Goal: Information Seeking & Learning: Learn about a topic

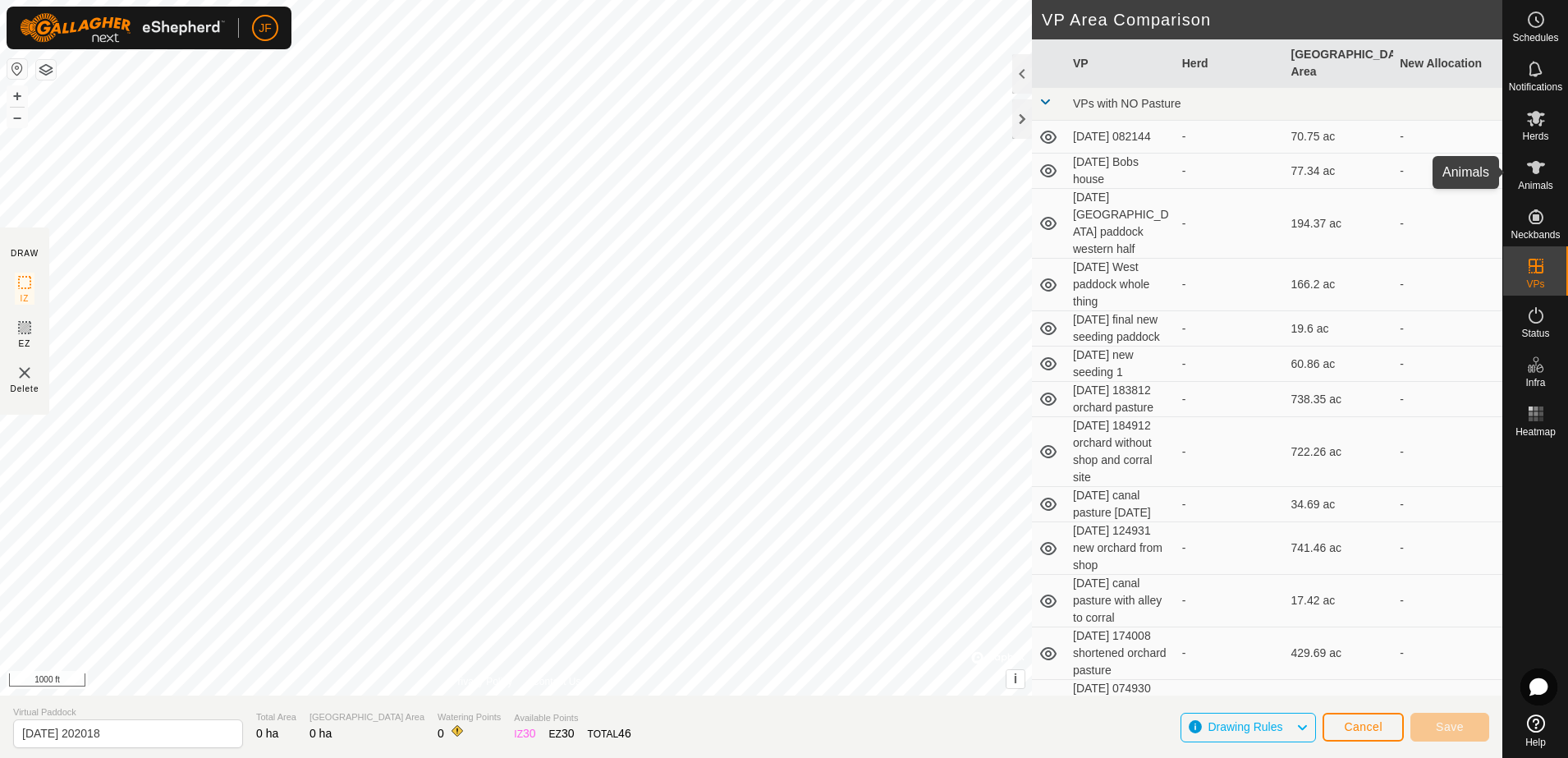
click at [1538, 181] on span "Animals" at bounding box center [1535, 186] width 35 height 10
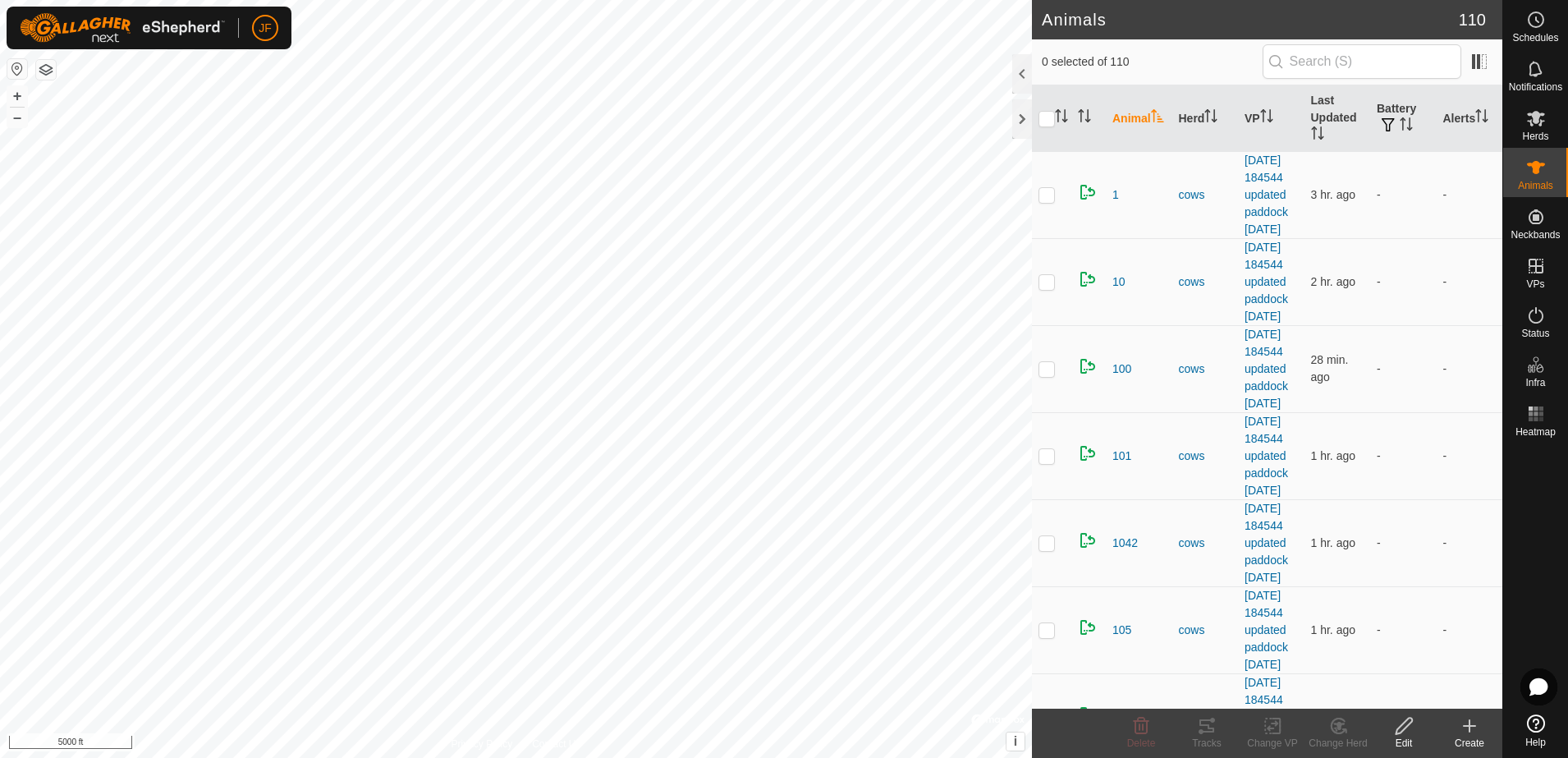
click at [0, 404] on html "JF Schedules Notifications Herds Animals Neckbands VPs Status Infra Heatmap Hel…" at bounding box center [784, 379] width 1568 height 758
click at [0, 198] on html "JF Schedules Notifications Herds Animals Neckbands VPs Status Infra Heatmap Hel…" at bounding box center [784, 379] width 1568 height 758
click at [1541, 72] on icon at bounding box center [1535, 68] width 13 height 16
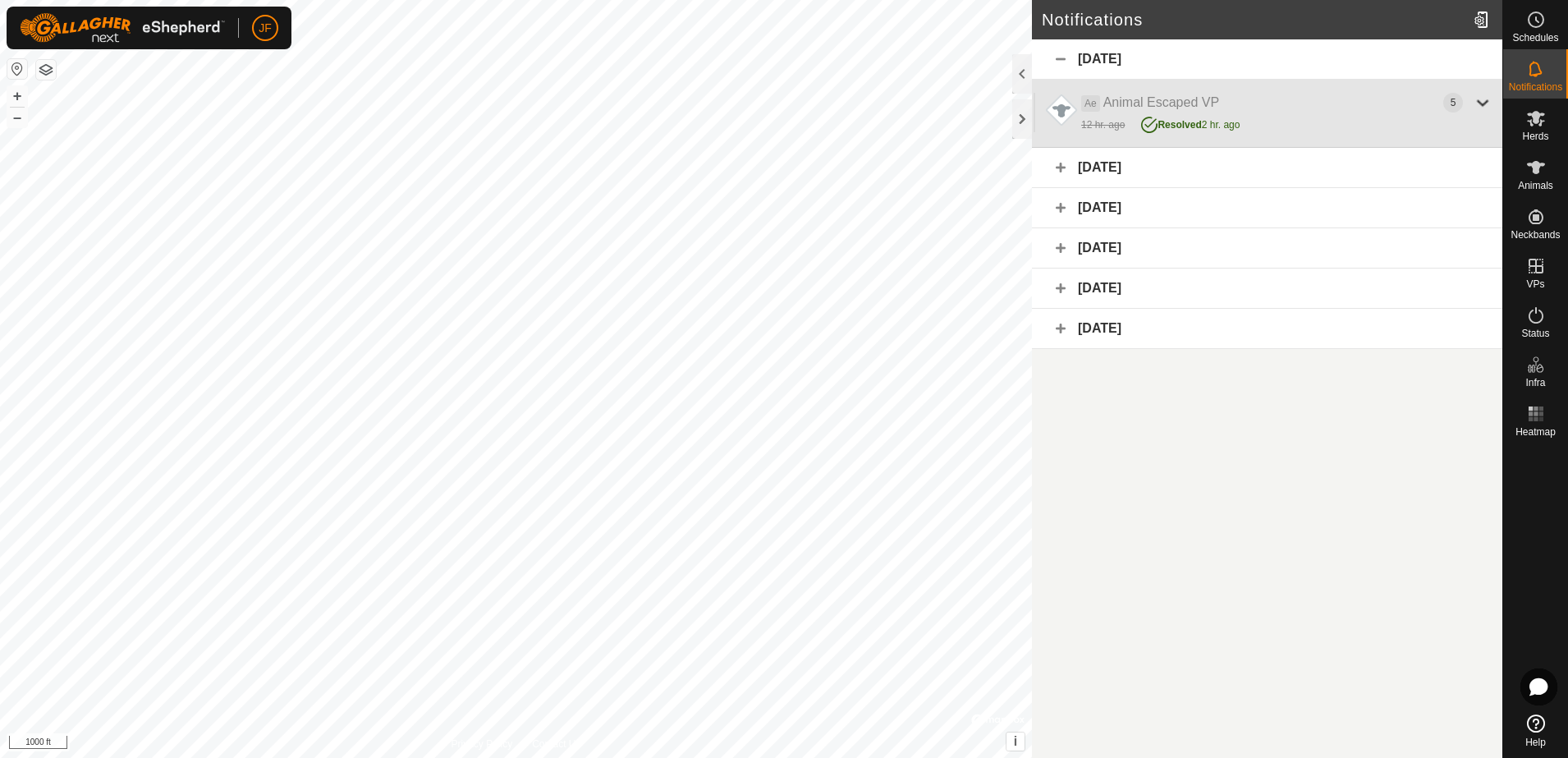
click at [1309, 118] on div "12 hr. ago Resolved 2 hr. ago" at bounding box center [1287, 123] width 411 height 21
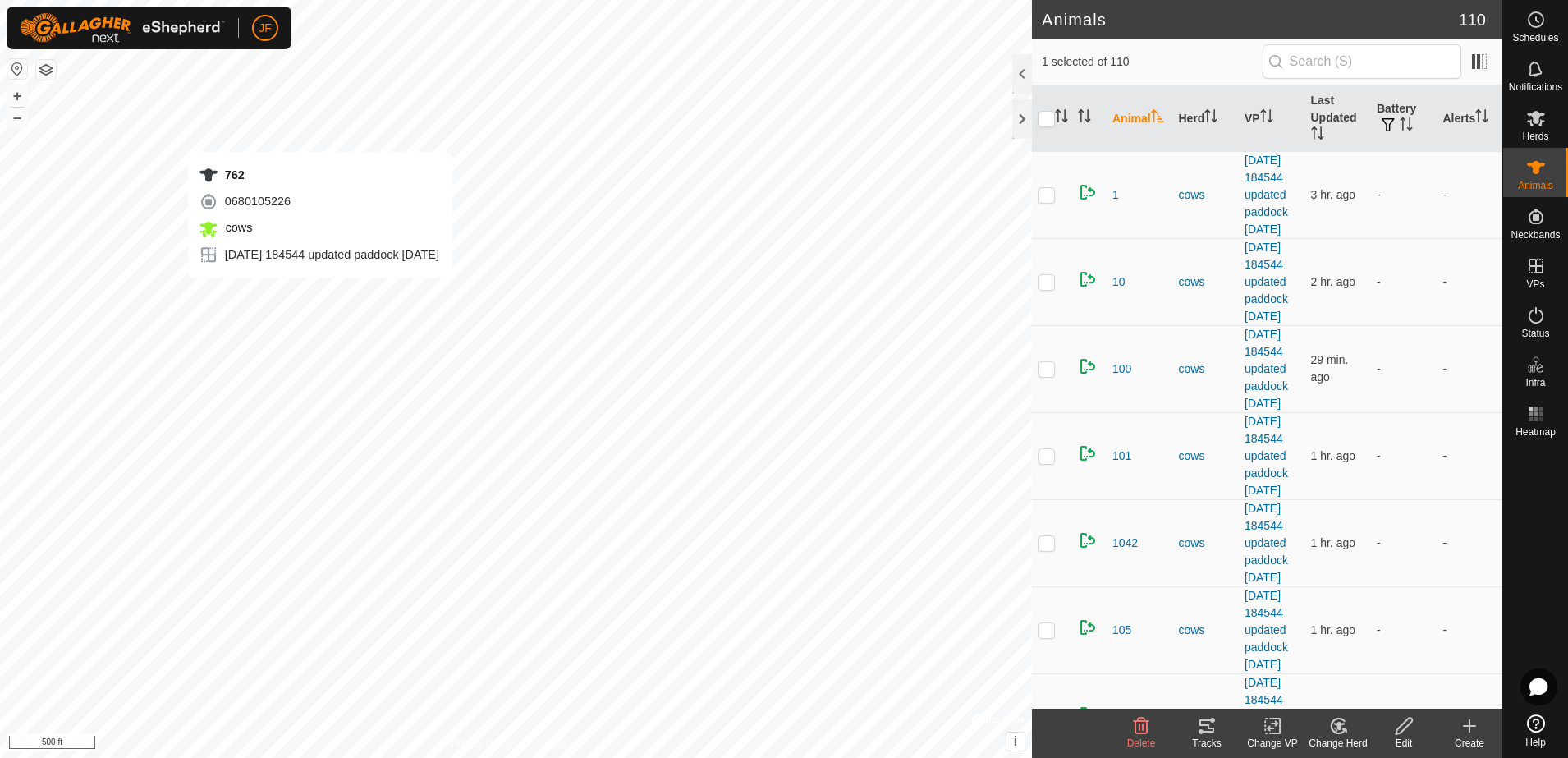
checkbox input "false"
checkbox input "true"
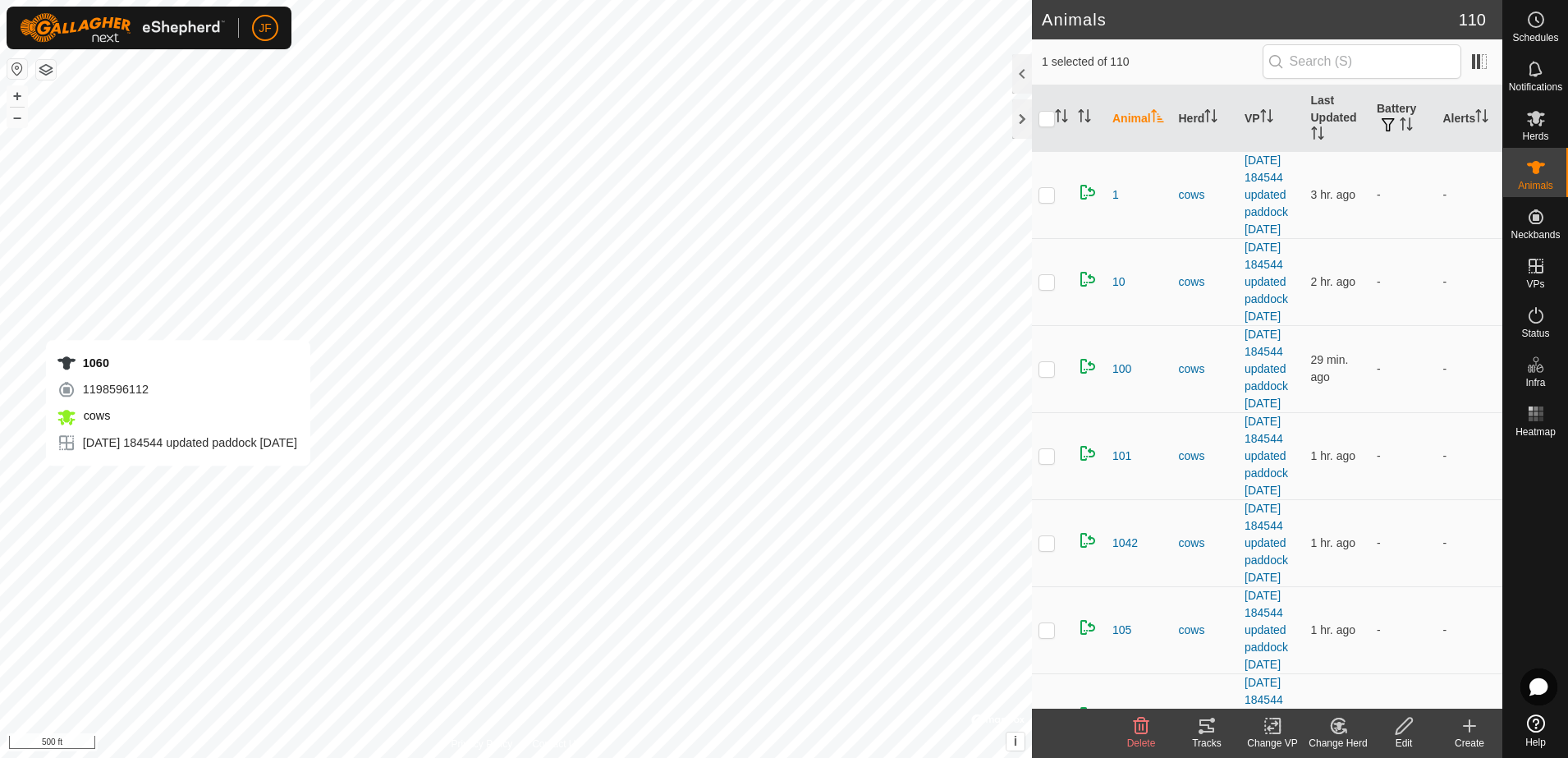
checkbox input "true"
checkbox input "false"
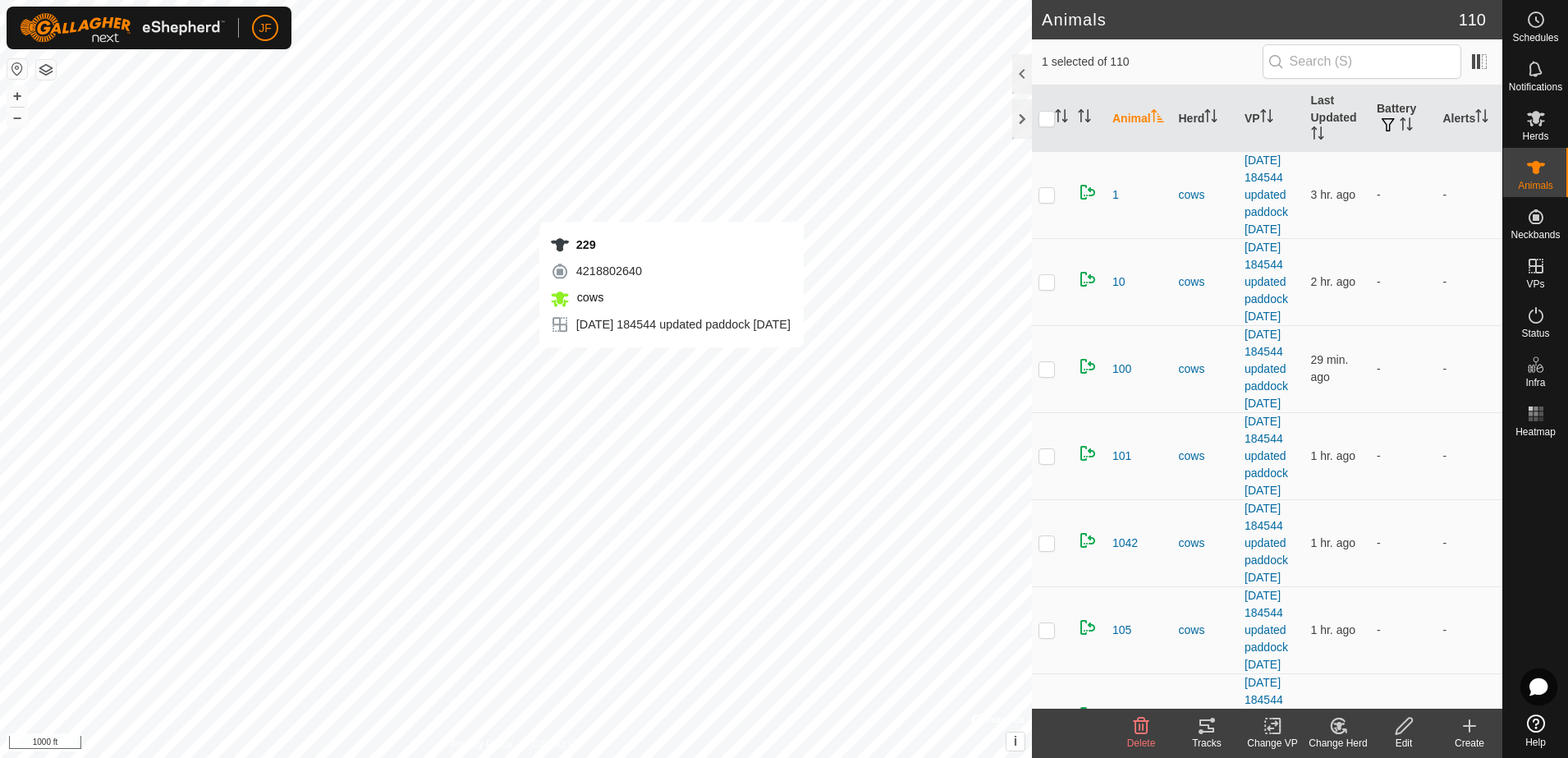
checkbox input "false"
checkbox input "true"
click at [1530, 178] on es-animals-svg-icon at bounding box center [1536, 168] width 30 height 26
click at [1401, 120] on icon "Activate to sort" at bounding box center [1404, 119] width 6 height 3
click at [1484, 58] on span at bounding box center [1480, 62] width 26 height 26
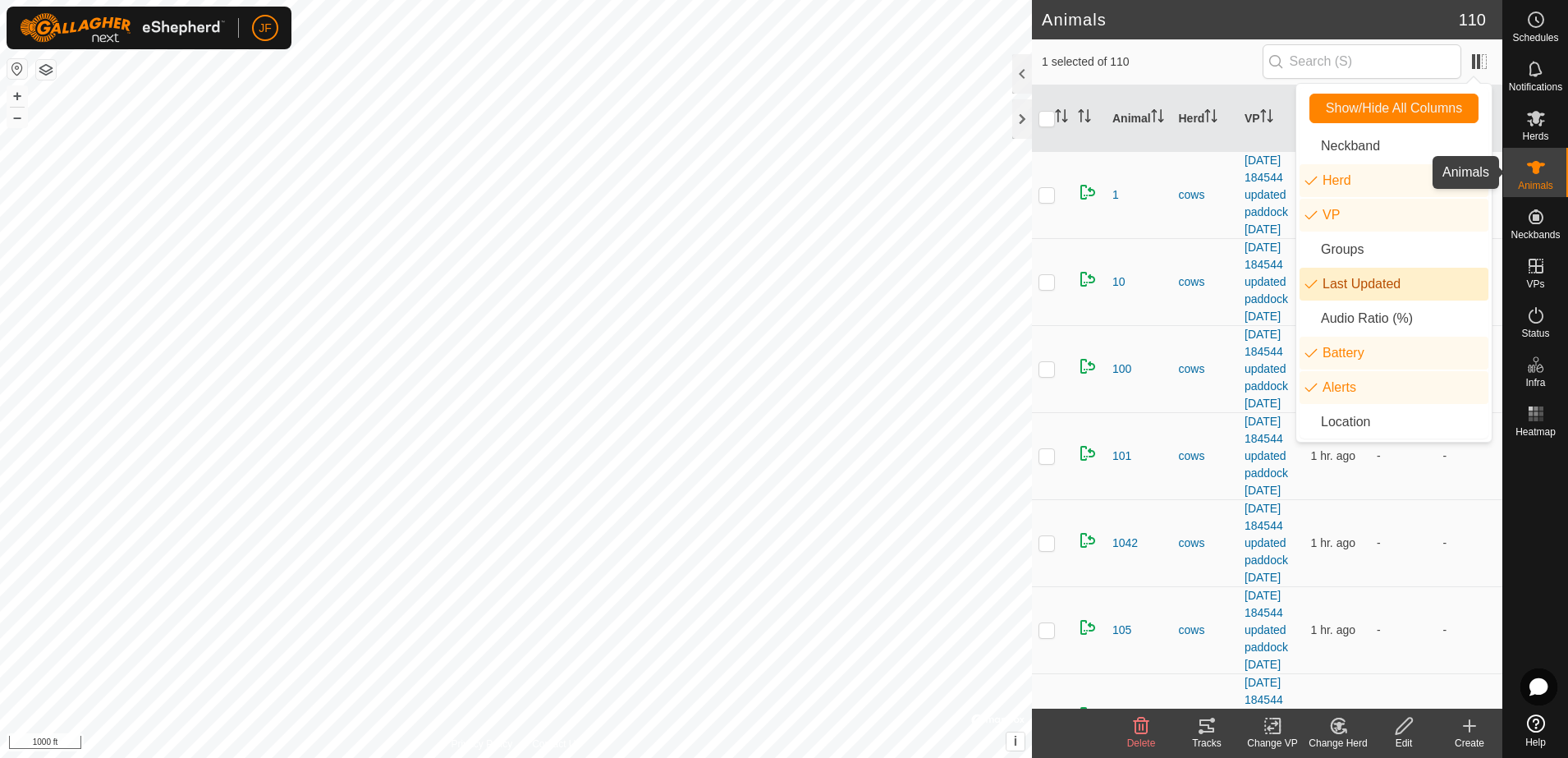
click at [1537, 170] on icon at bounding box center [1536, 168] width 18 height 13
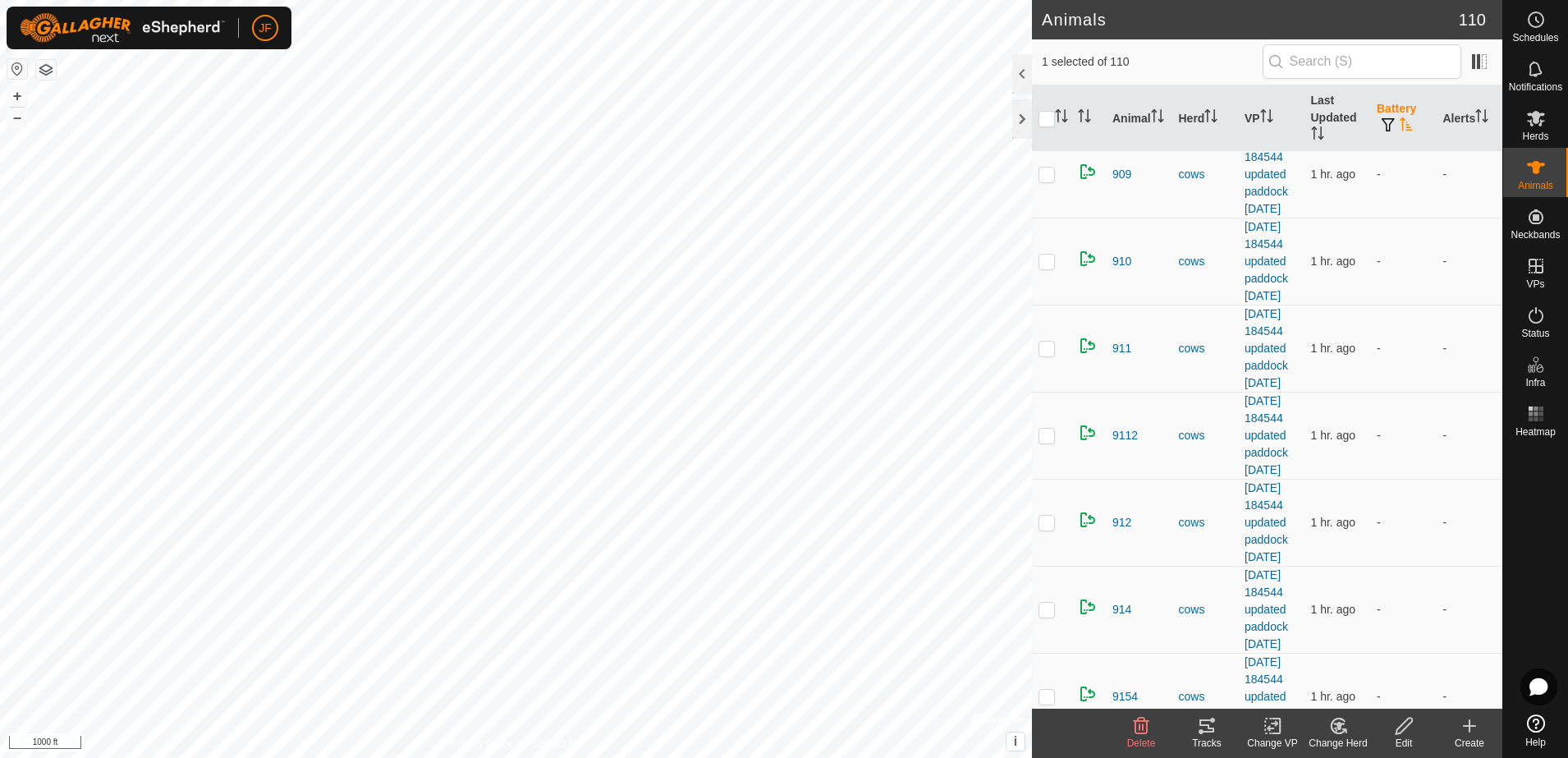
scroll to position [8537, 0]
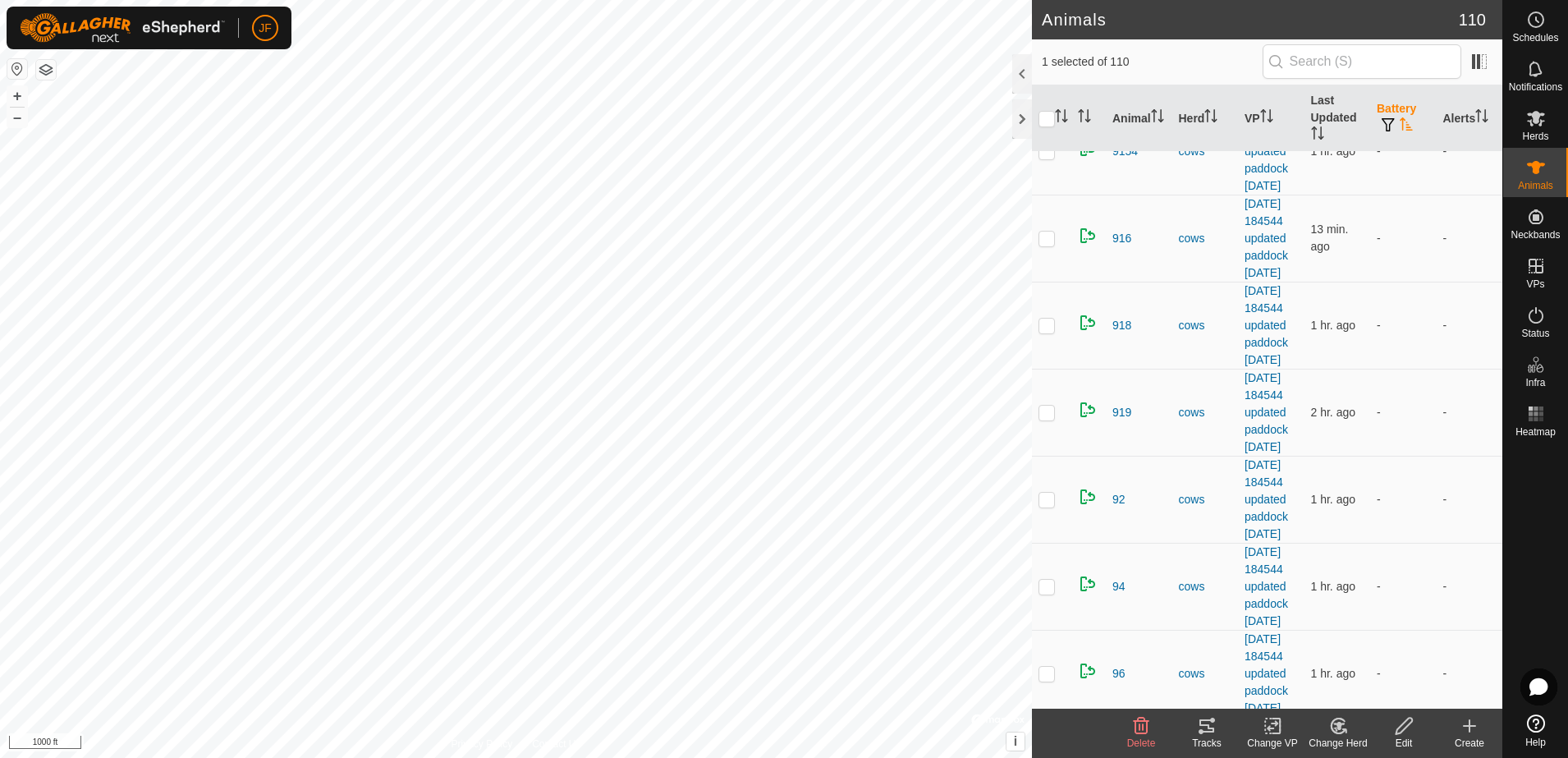
drag, startPoint x: 1478, startPoint y: 435, endPoint x: 1483, endPoint y: 482, distance: 47.3
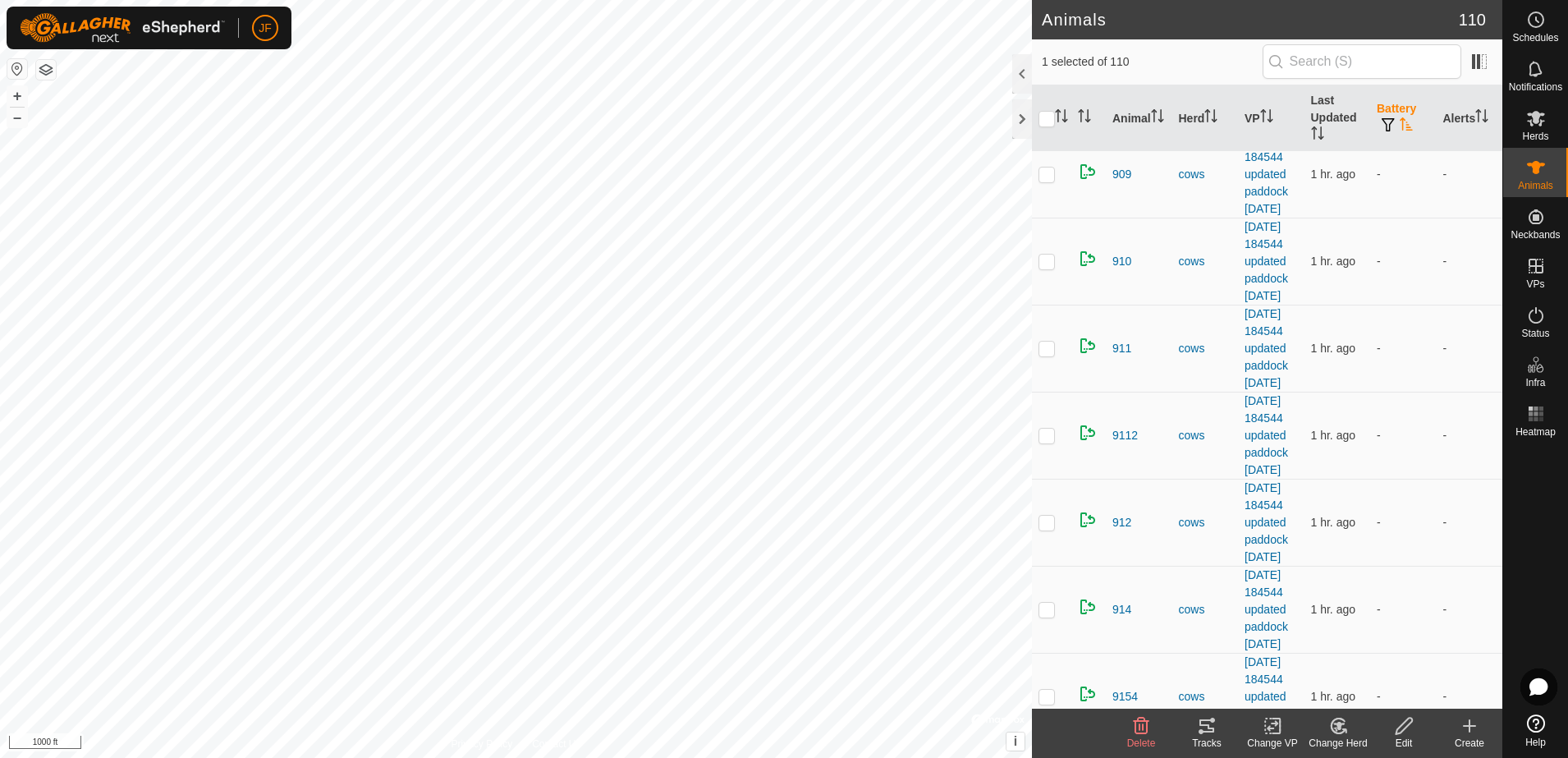
scroll to position [7447, 0]
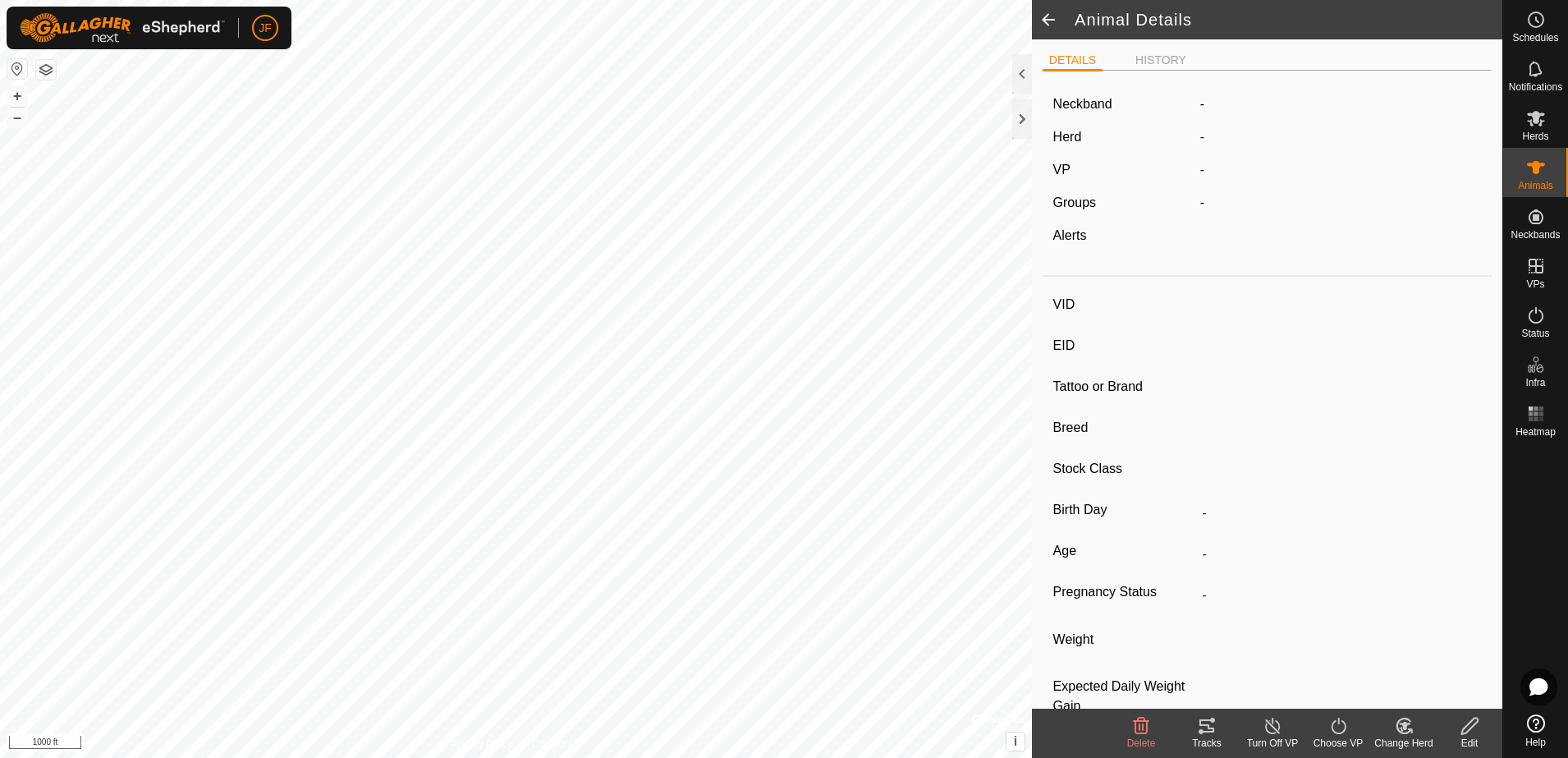
type input "755"
type input "-"
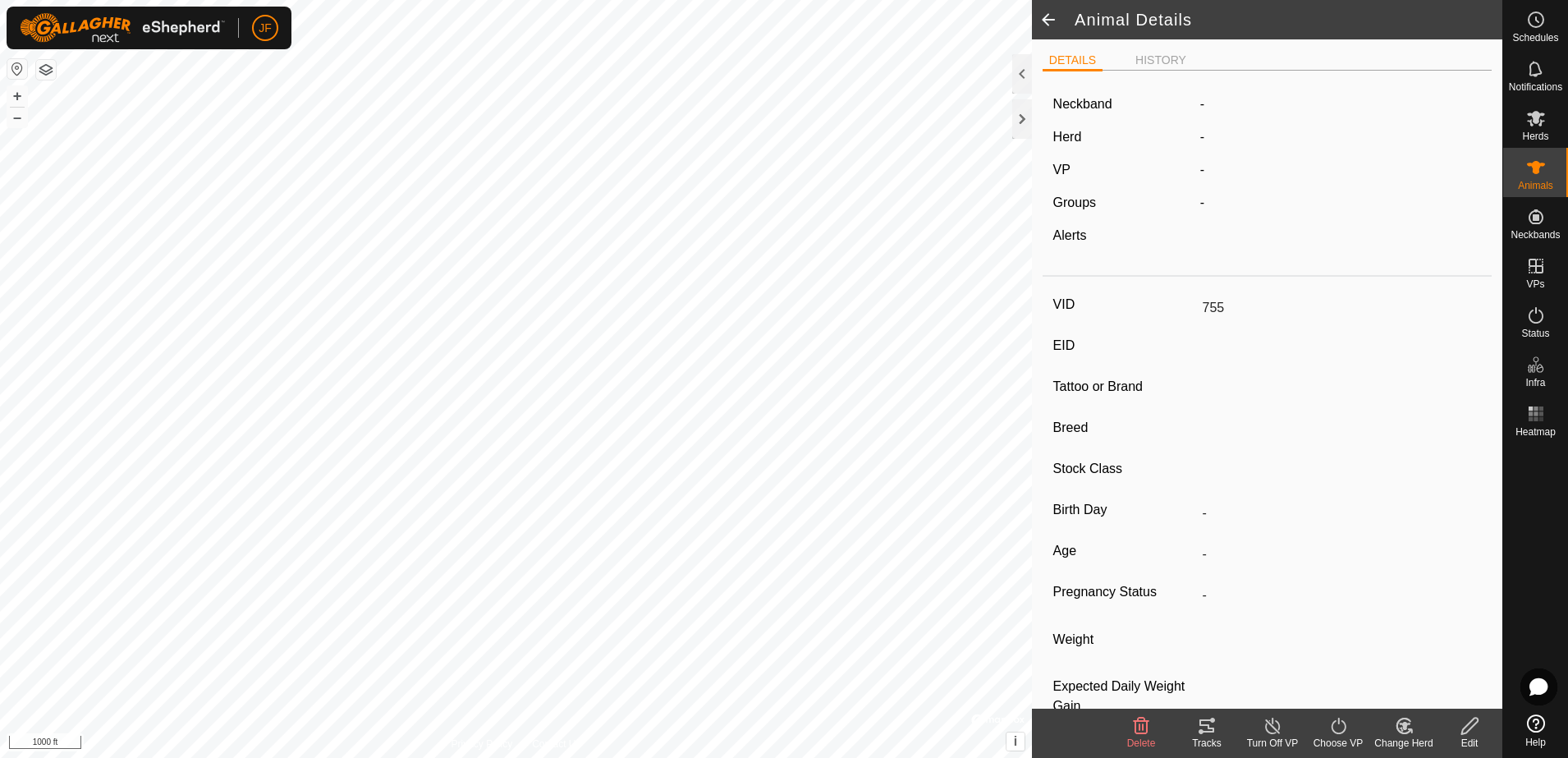
type input "-"
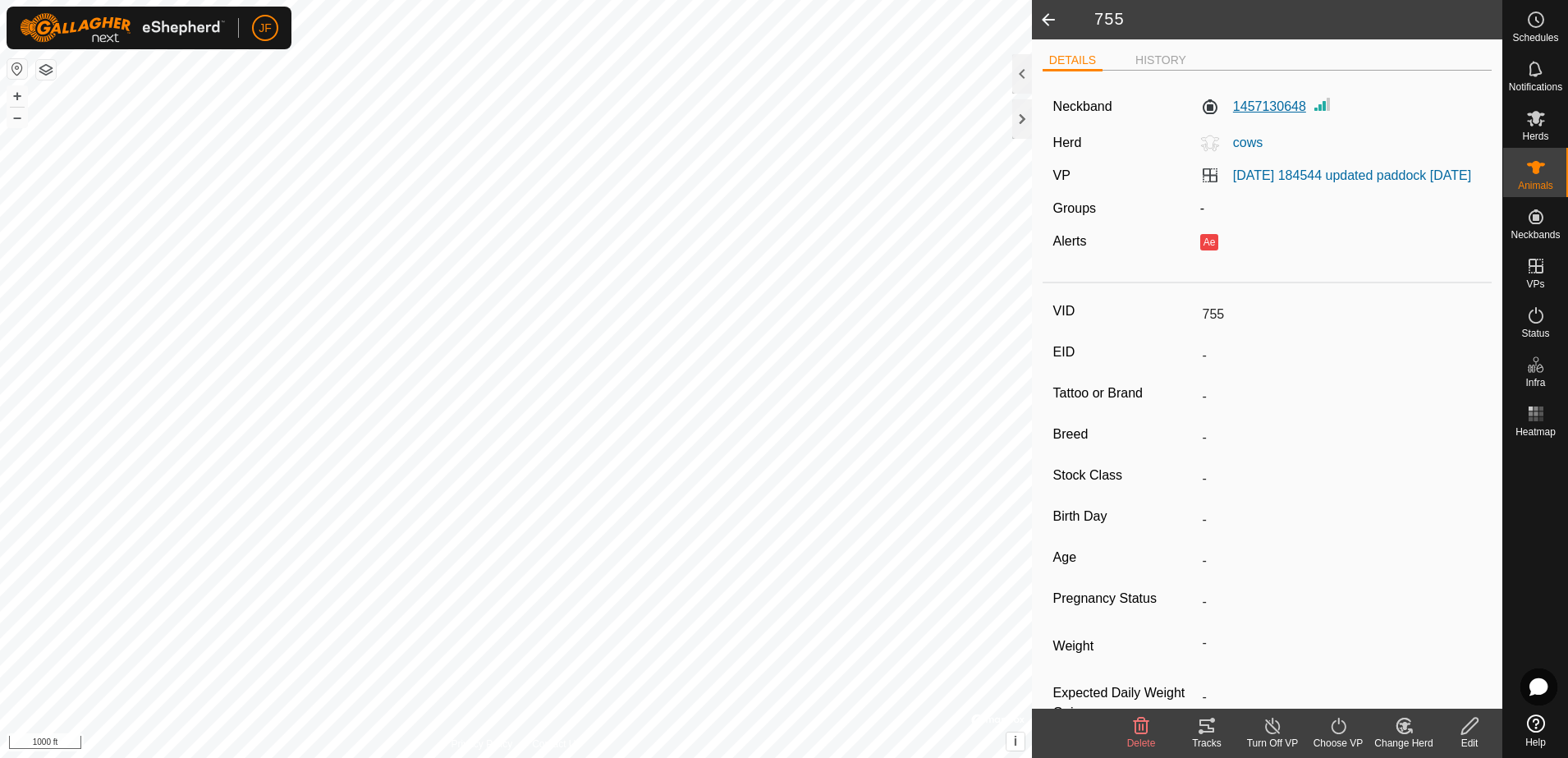
click at [1260, 106] on label "1457130648" at bounding box center [1253, 107] width 106 height 20
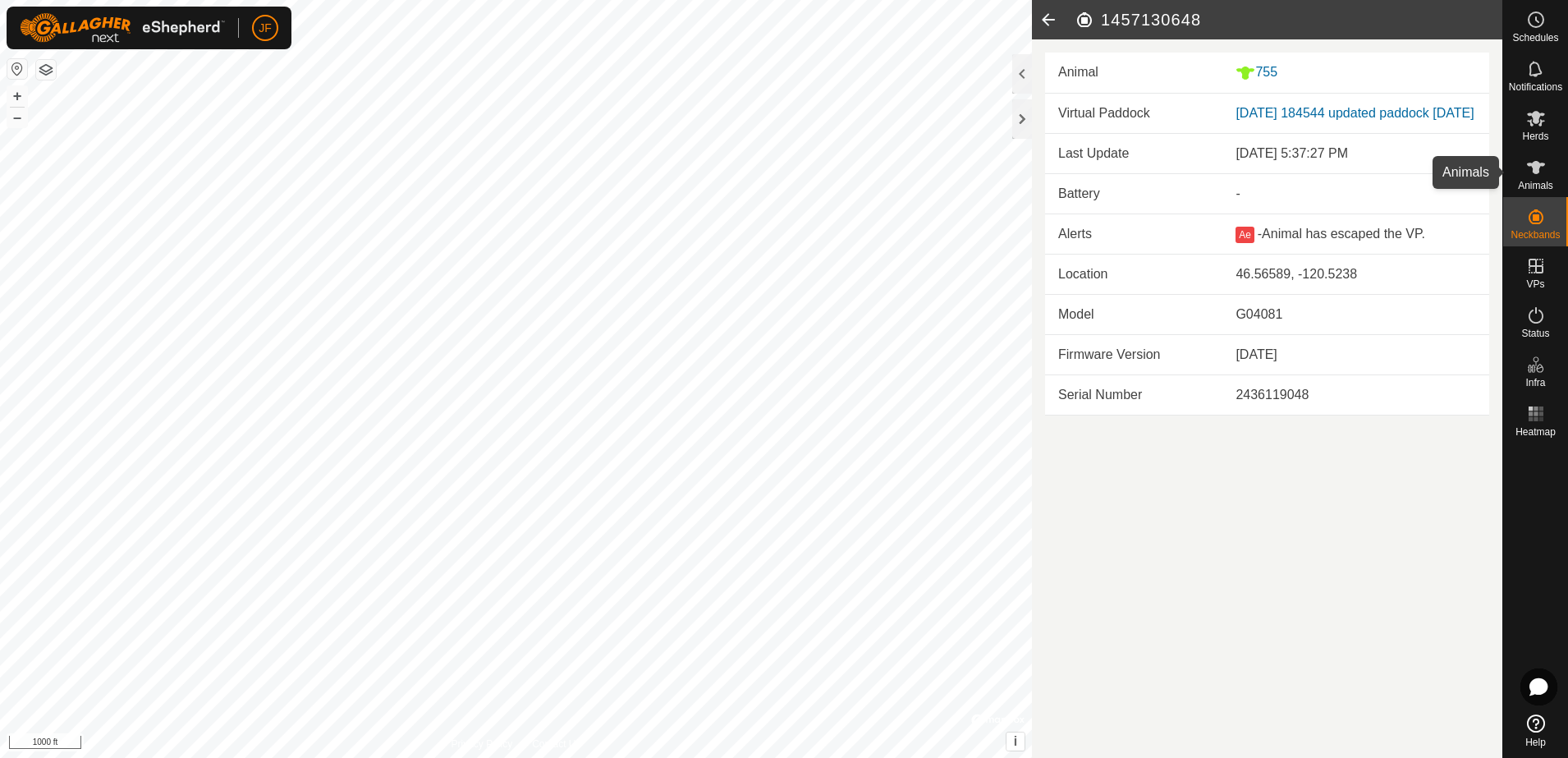
click at [1532, 159] on icon at bounding box center [1536, 168] width 20 height 20
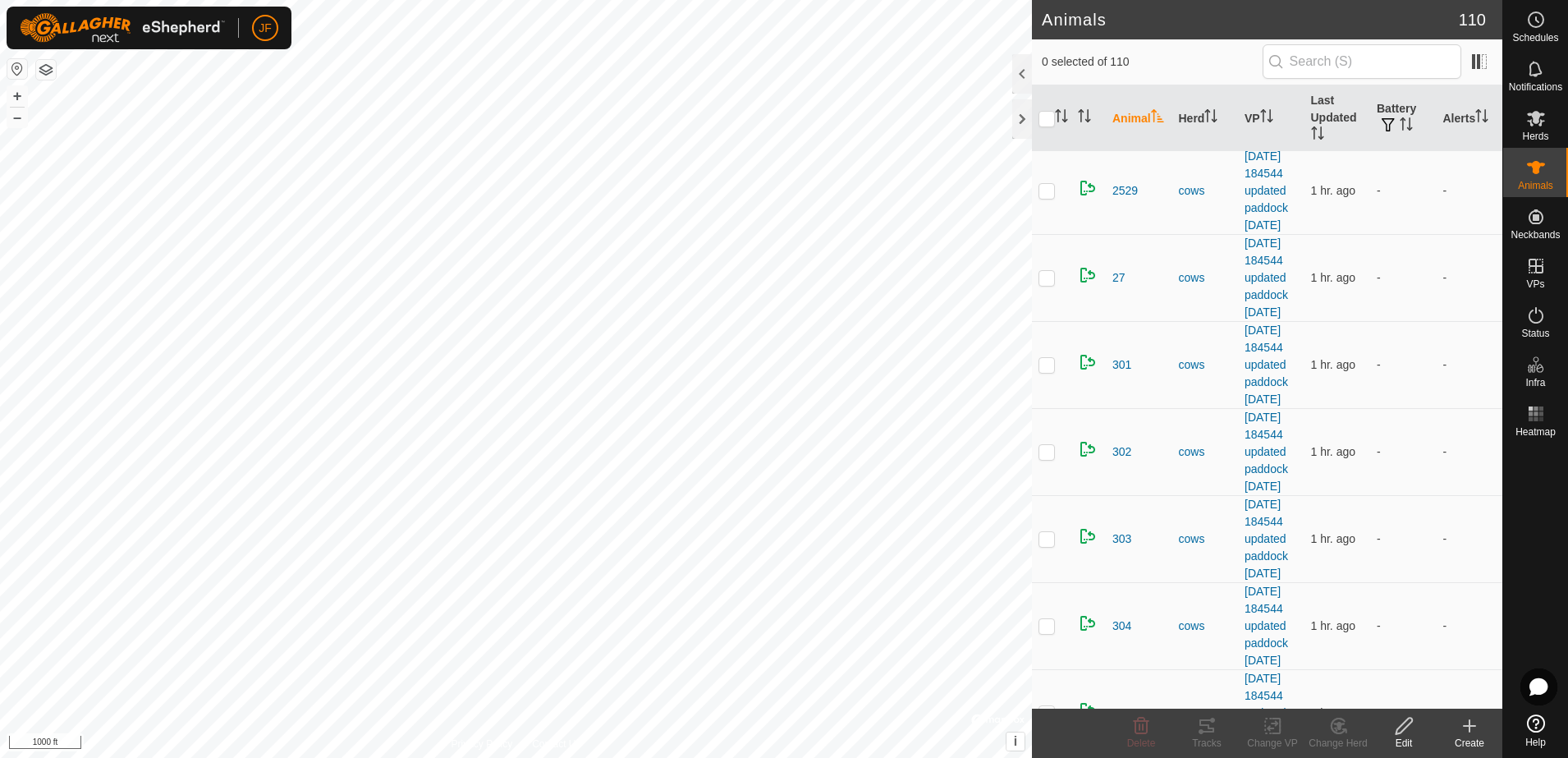
scroll to position [3671, 0]
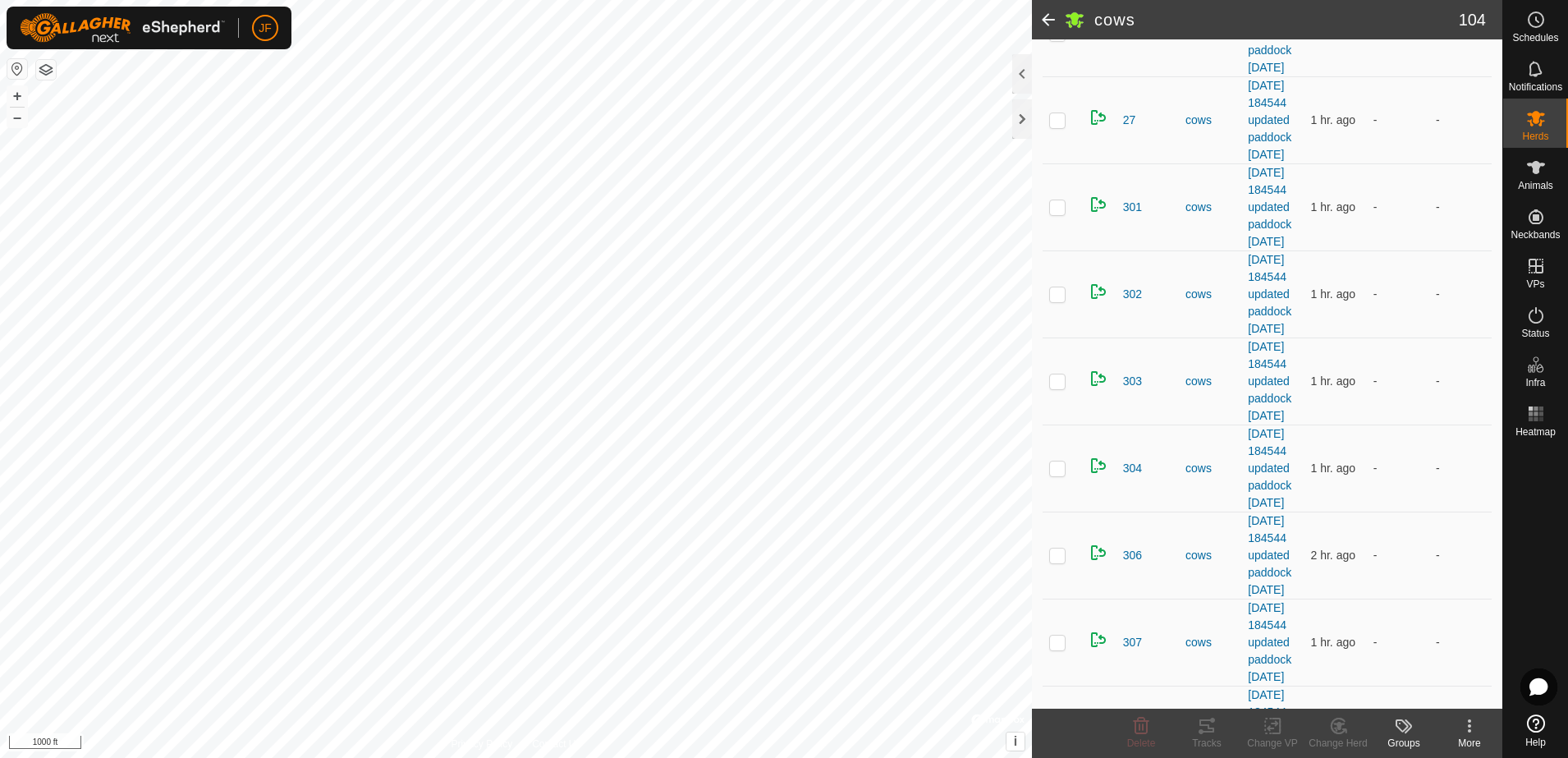
scroll to position [3802, 0]
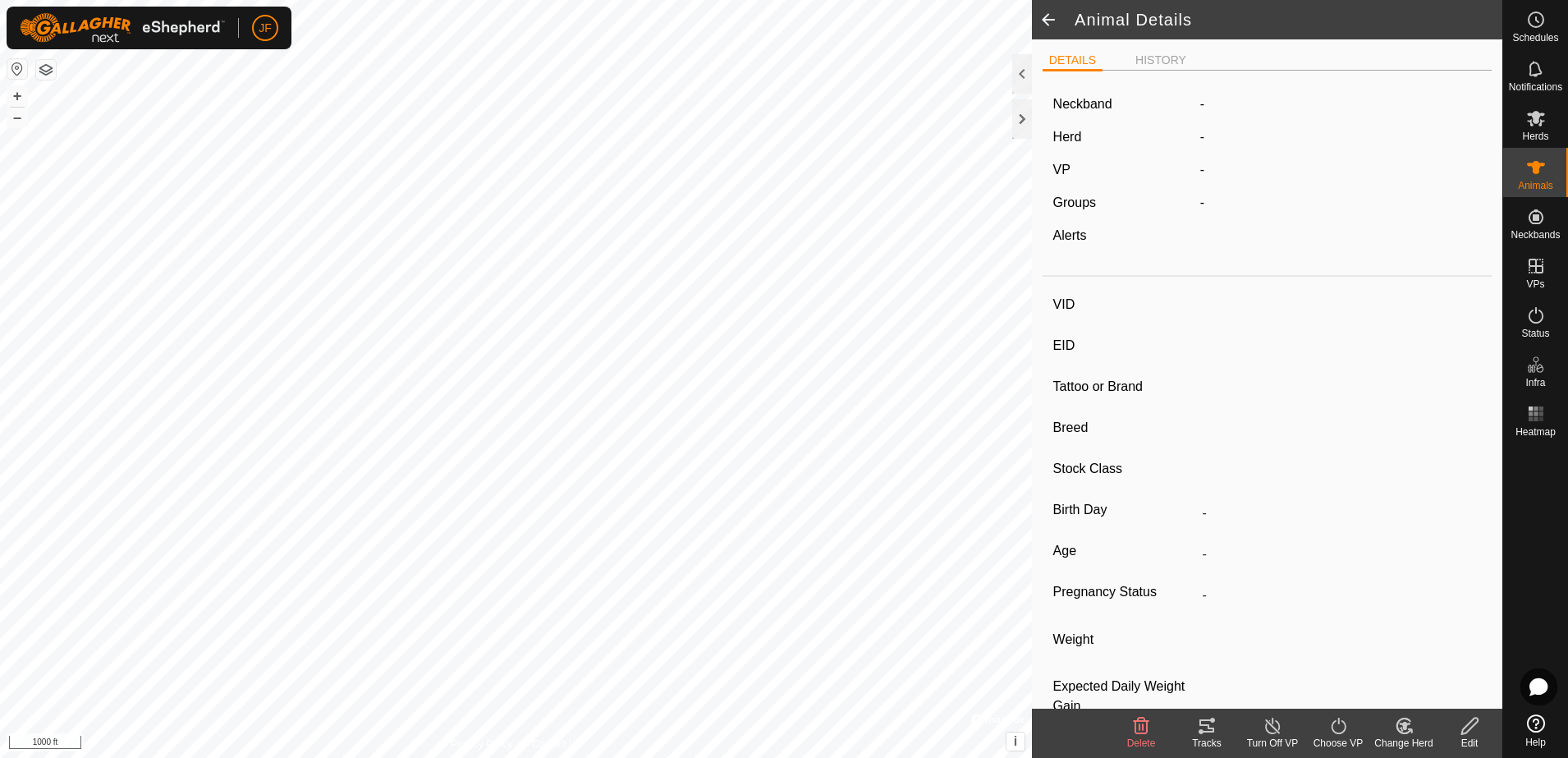
type input "229"
type input "-"
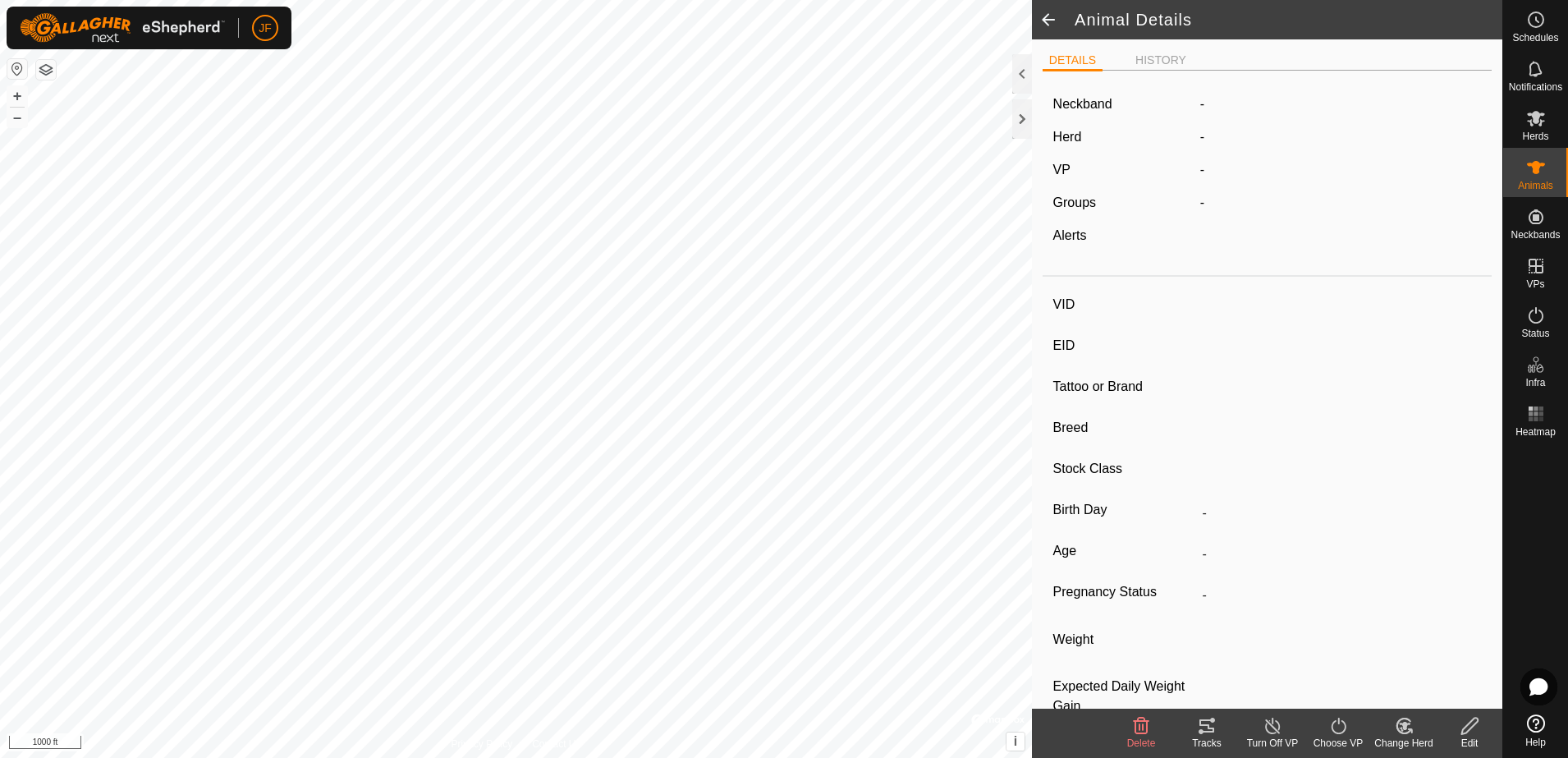
type input "-"
